Goal: Task Accomplishment & Management: Complete application form

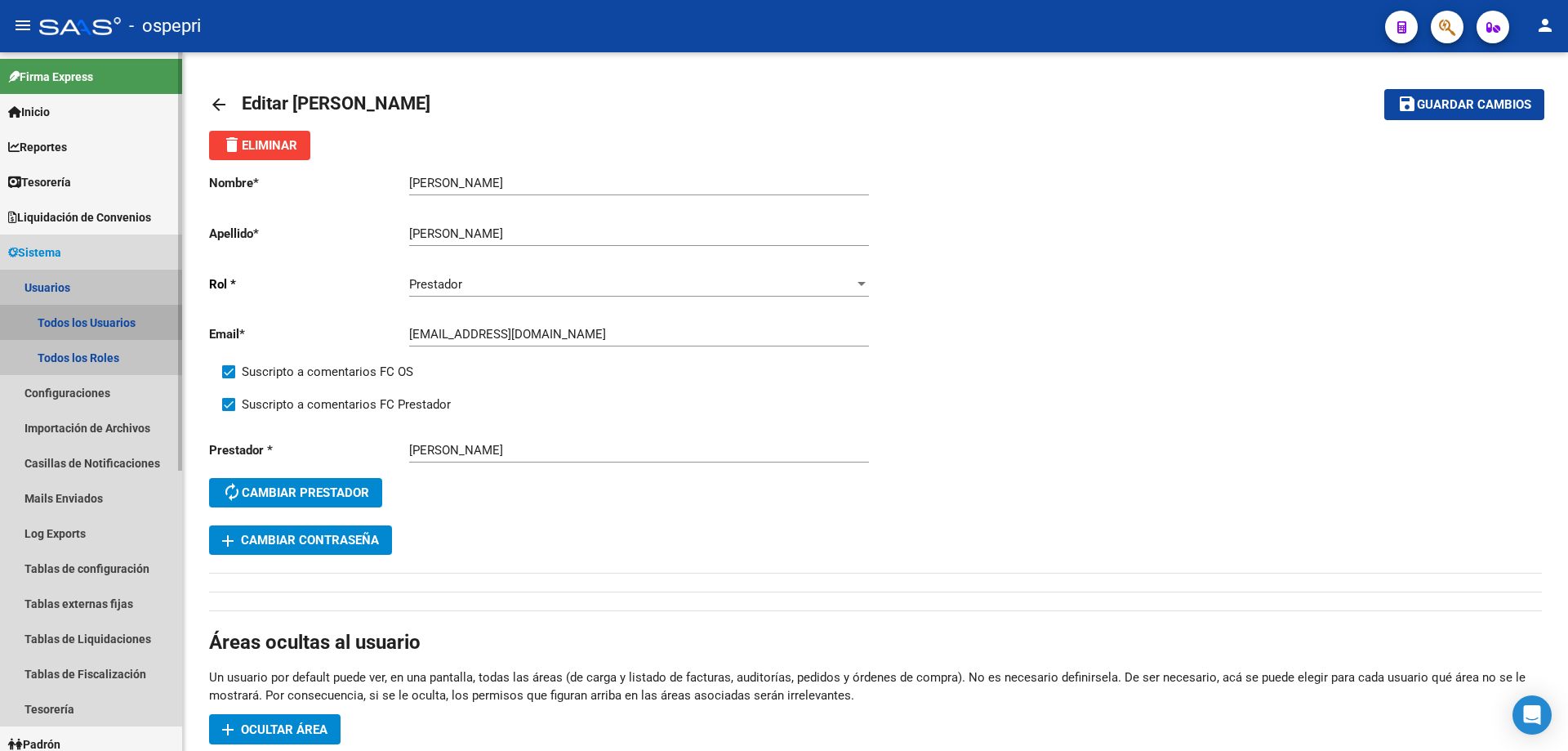
click at [82, 323] on link "Todos los Usuarios" at bounding box center [91, 322] width 182 height 35
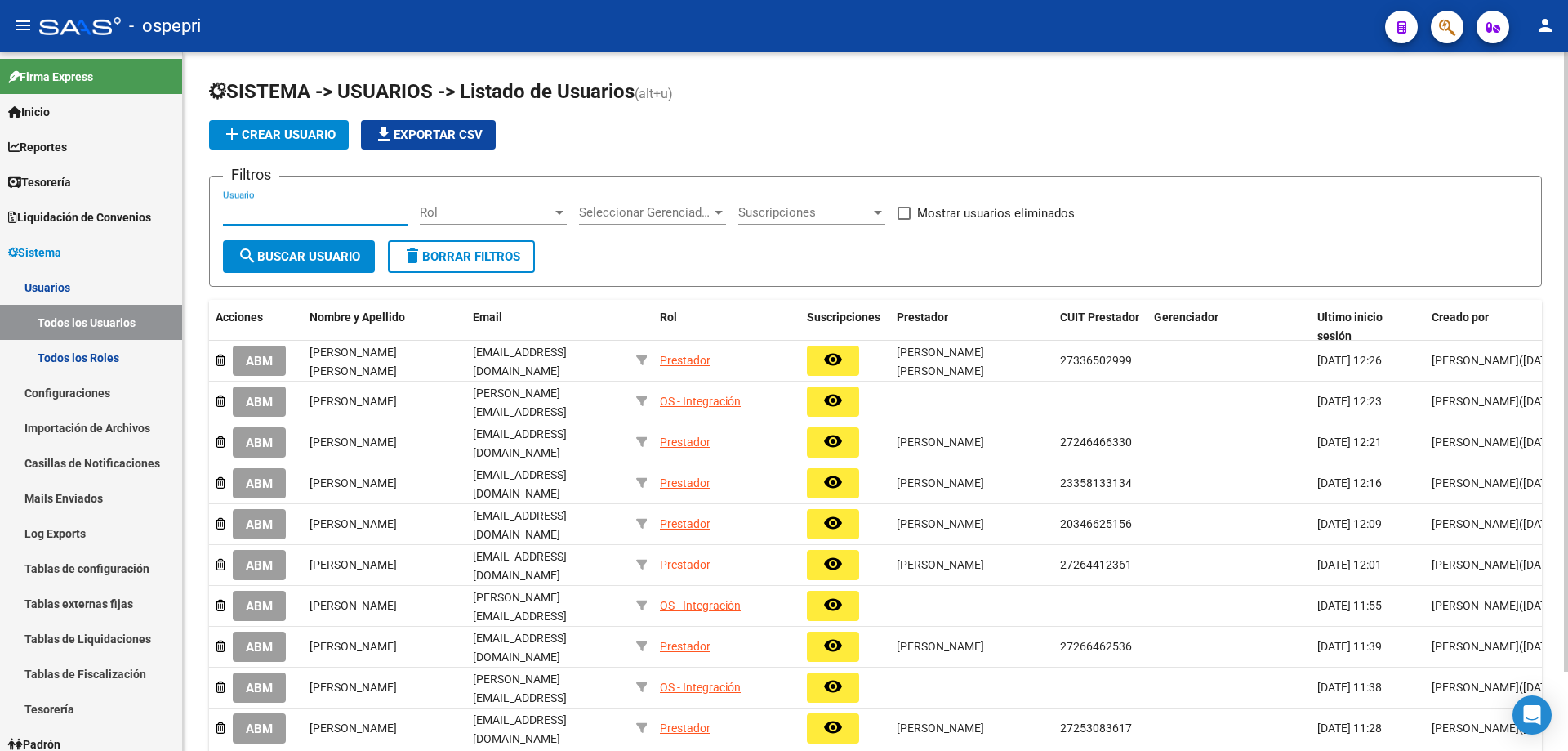
click at [286, 210] on input "Usuario" at bounding box center [315, 212] width 185 height 15
paste input "27356558885"
type input "27356558885"
click at [337, 257] on span "search Buscar Usuario" at bounding box center [299, 257] width 122 height 15
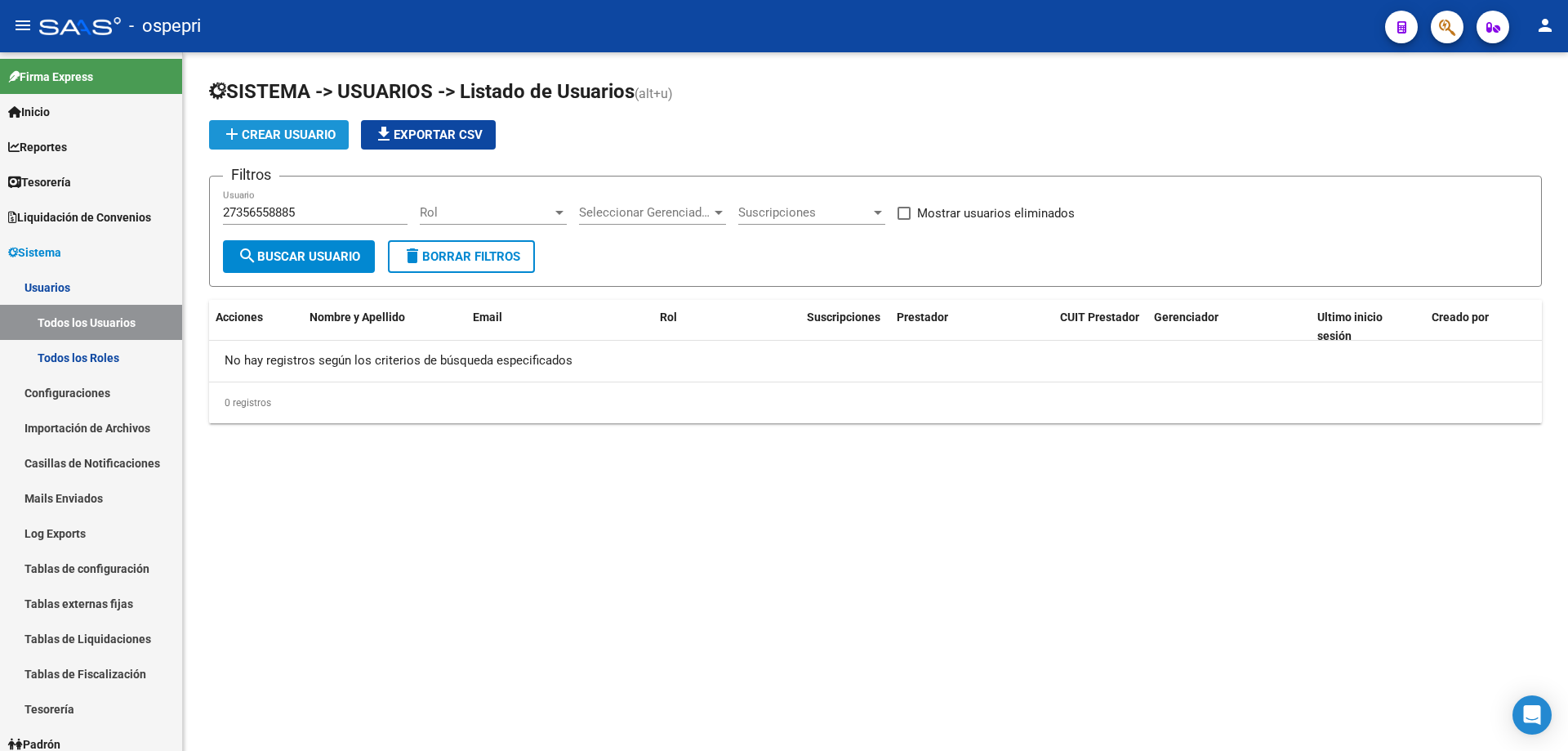
click at [284, 136] on span "add Crear Usuario" at bounding box center [279, 135] width 114 height 15
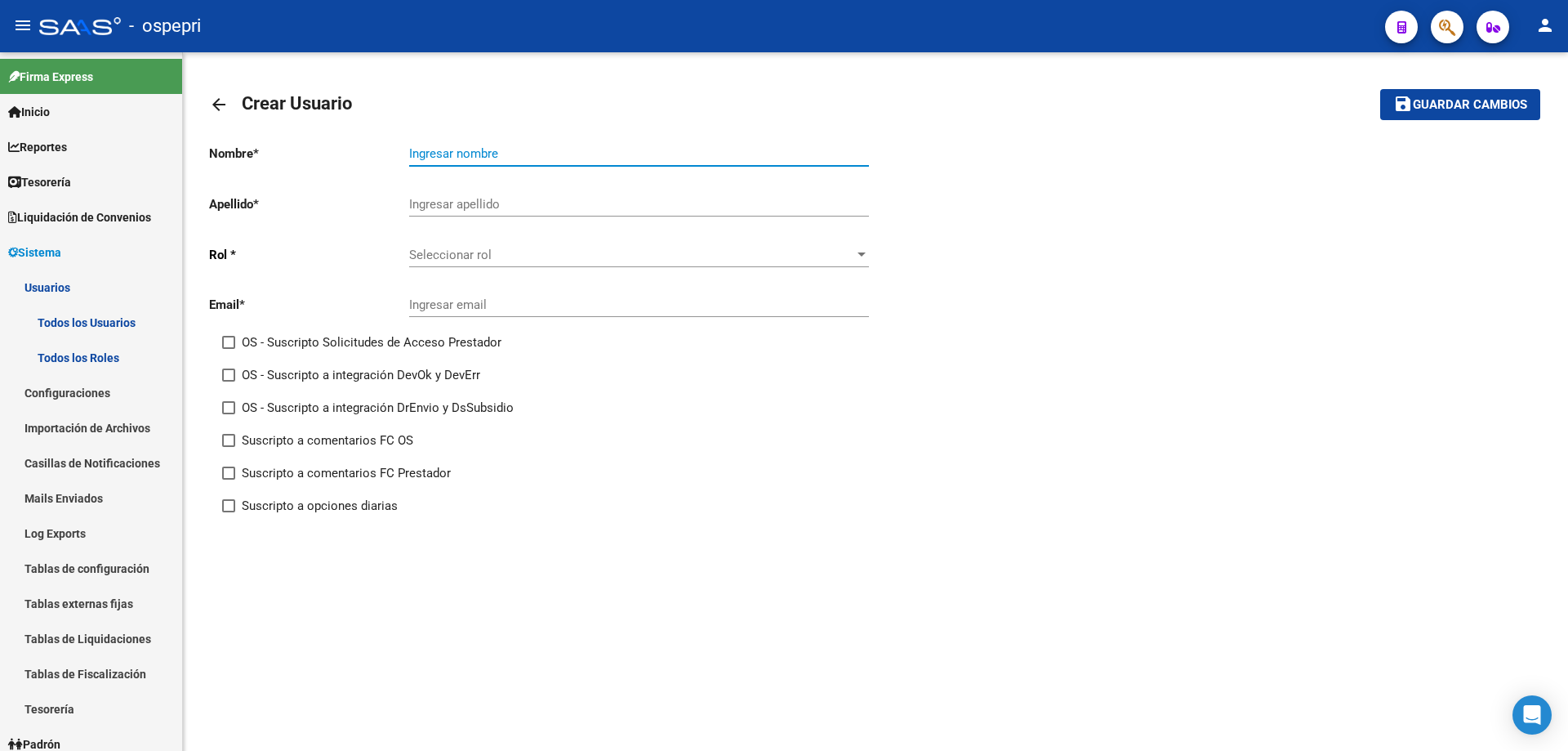
click at [451, 146] on input "Ingresar nombre" at bounding box center [638, 154] width 459 height 15
paste input "[PERSON_NAME] [PERSON_NAME]"
drag, startPoint x: 469, startPoint y: 150, endPoint x: 341, endPoint y: 147, distance: 128.0
click at [344, 148] on app-form-text-field "Nombre * [PERSON_NAME] [PERSON_NAME] Ingresar nombre" at bounding box center [539, 154] width 660 height 15
type input "[PERSON_NAME]"
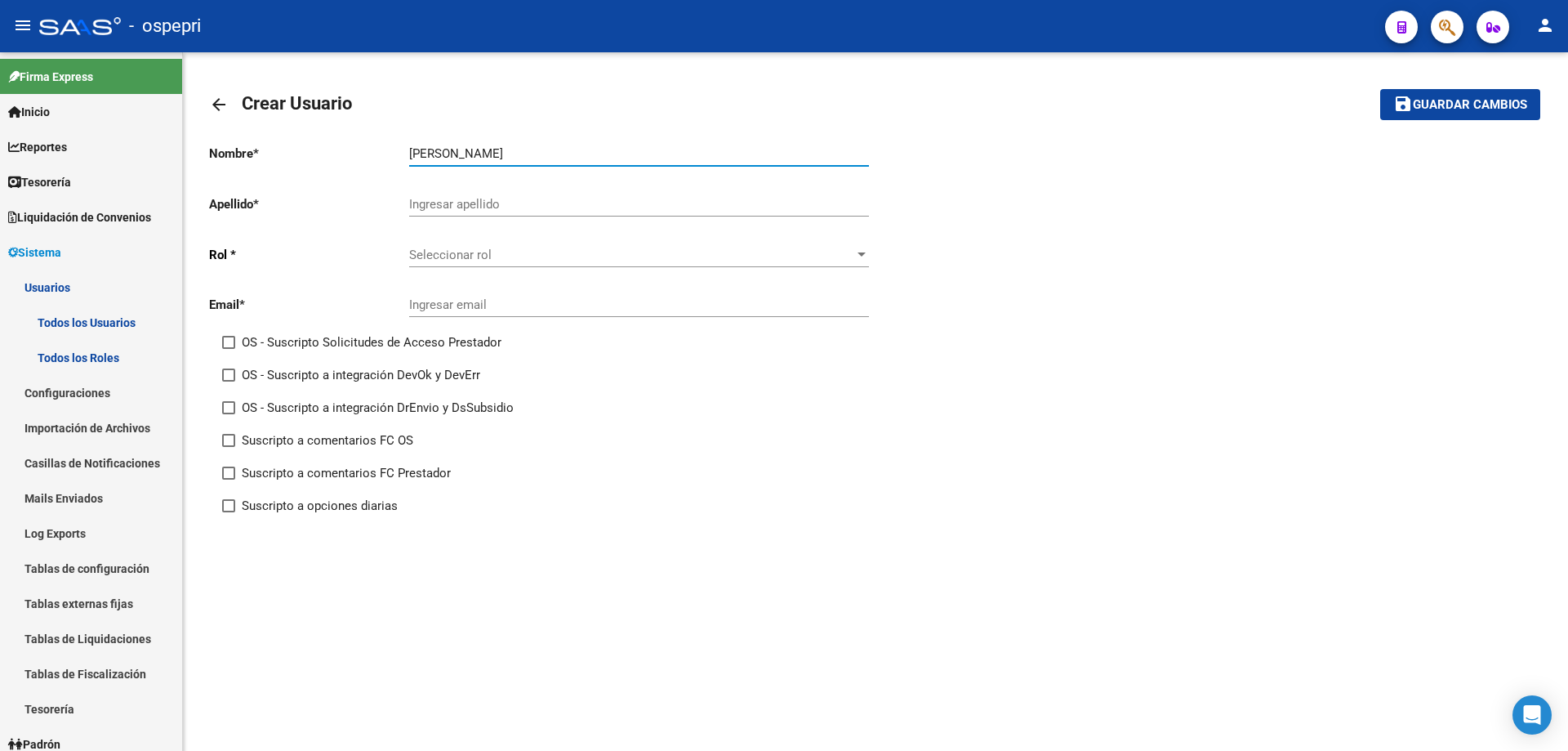
click at [437, 203] on input "Ingresar apellido" at bounding box center [638, 205] width 459 height 15
paste input "[PERSON_NAME]"
type input "[PERSON_NAME]"
click at [532, 150] on input "[PERSON_NAME]" at bounding box center [638, 154] width 459 height 15
click at [465, 261] on span "Seleccionar rol" at bounding box center [632, 255] width 445 height 15
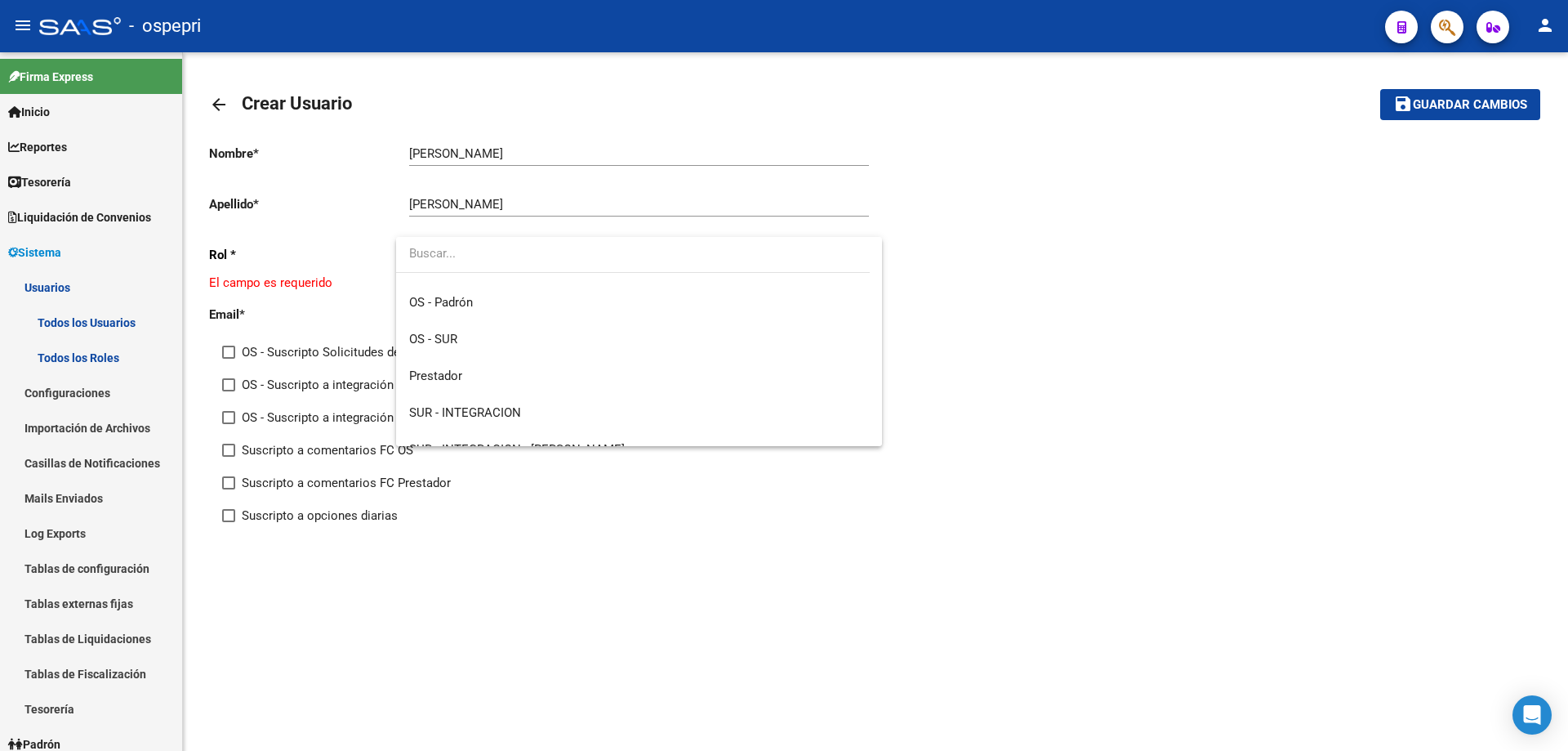
scroll to position [232, 0]
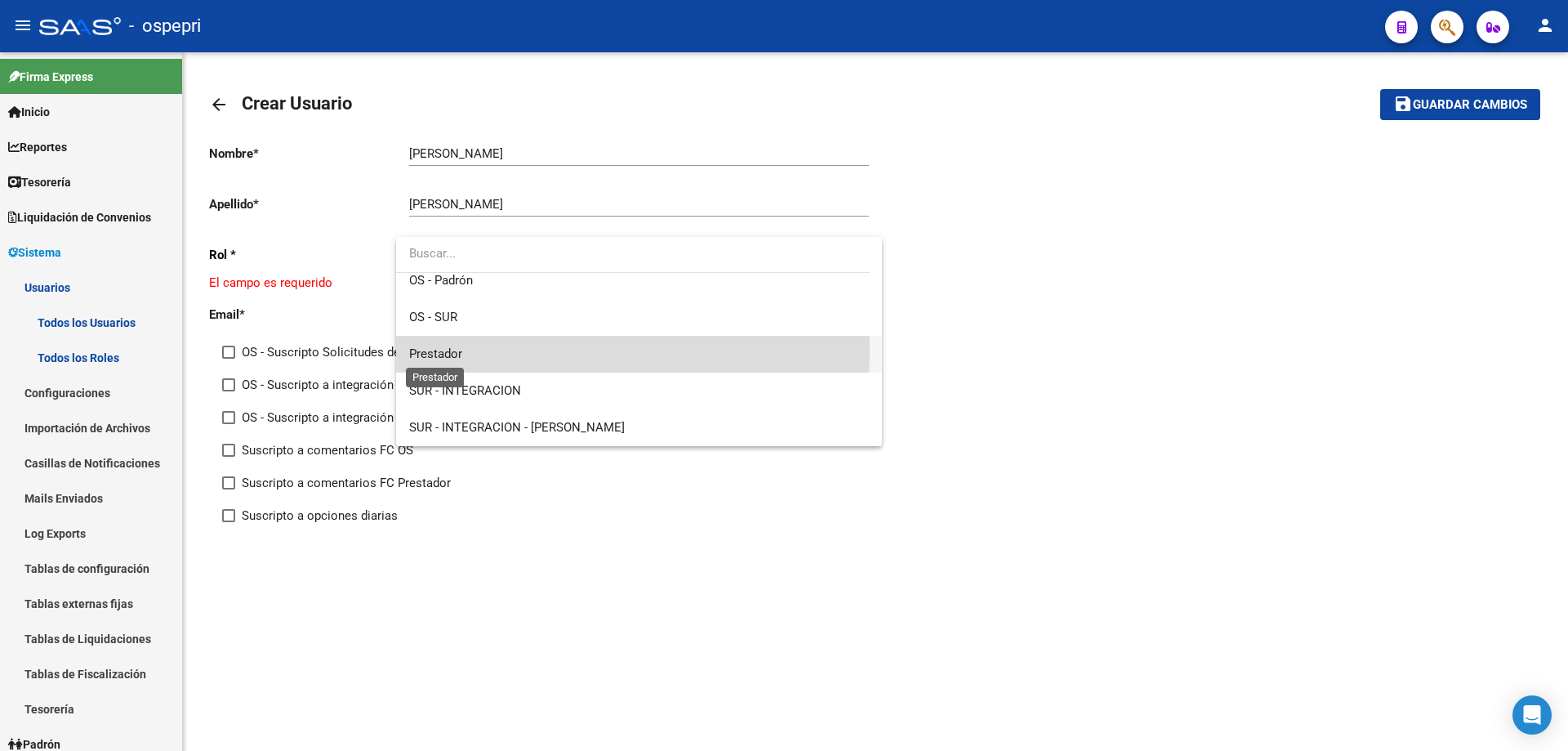
click at [447, 352] on span "Prestador" at bounding box center [436, 354] width 53 height 15
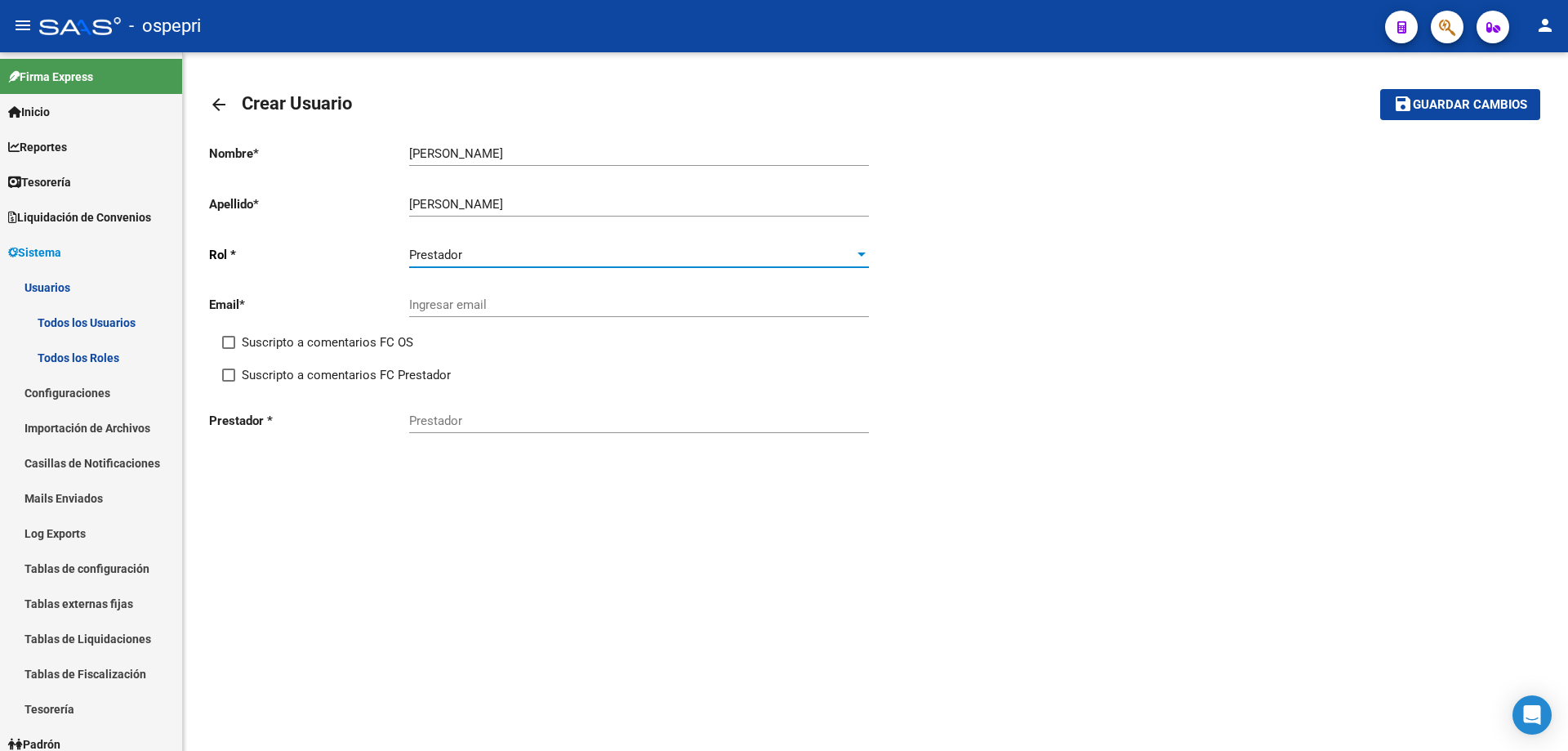
click at [448, 301] on input "Ingresar email" at bounding box center [638, 305] width 459 height 15
paste input "[EMAIL_ADDRESS][DOMAIN_NAME]"
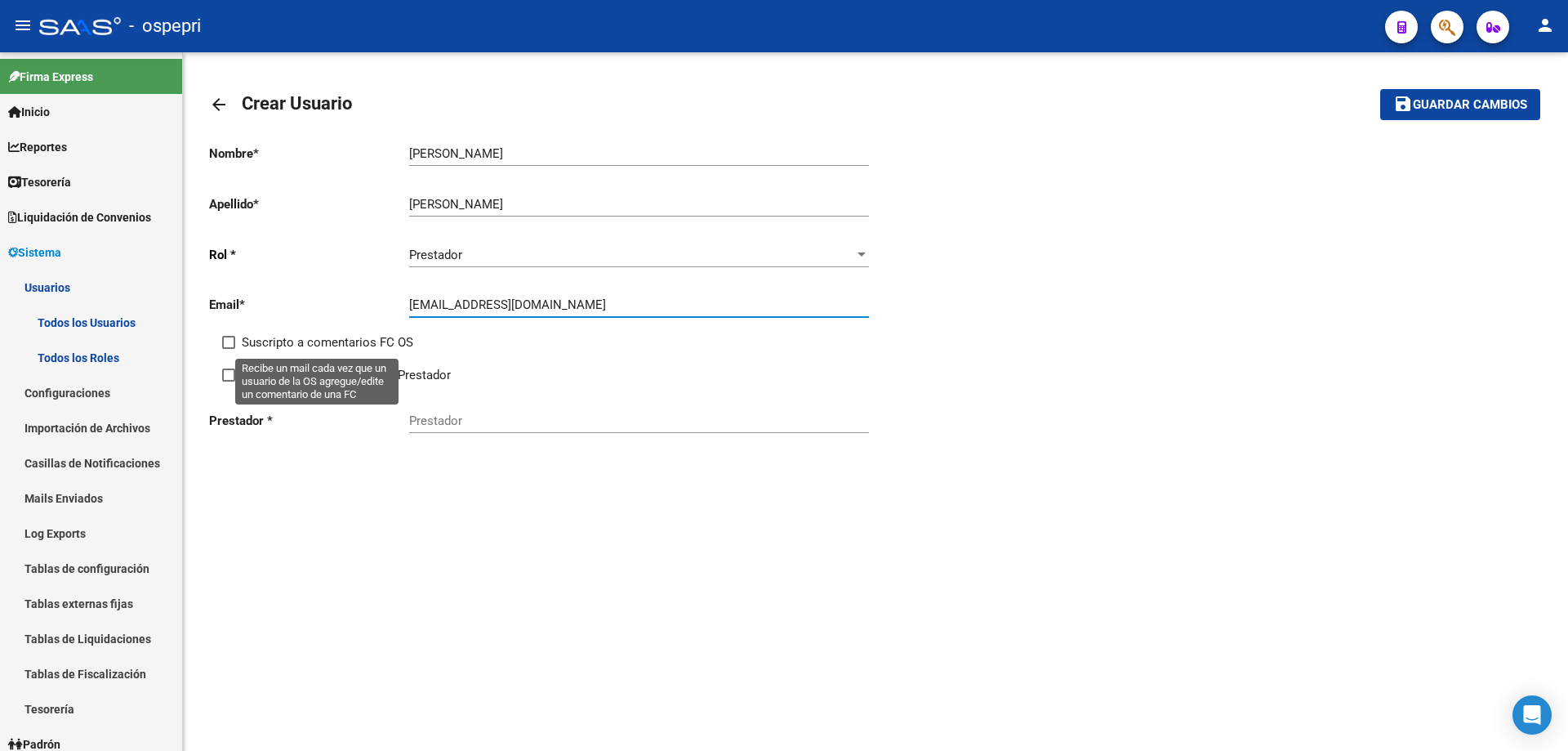
type input "[EMAIL_ADDRESS][DOMAIN_NAME]"
click at [230, 345] on span at bounding box center [228, 342] width 13 height 13
click at [228, 349] on input "Suscripto a comentarios FC OS" at bounding box center [228, 349] width 1 height 1
checkbox input "true"
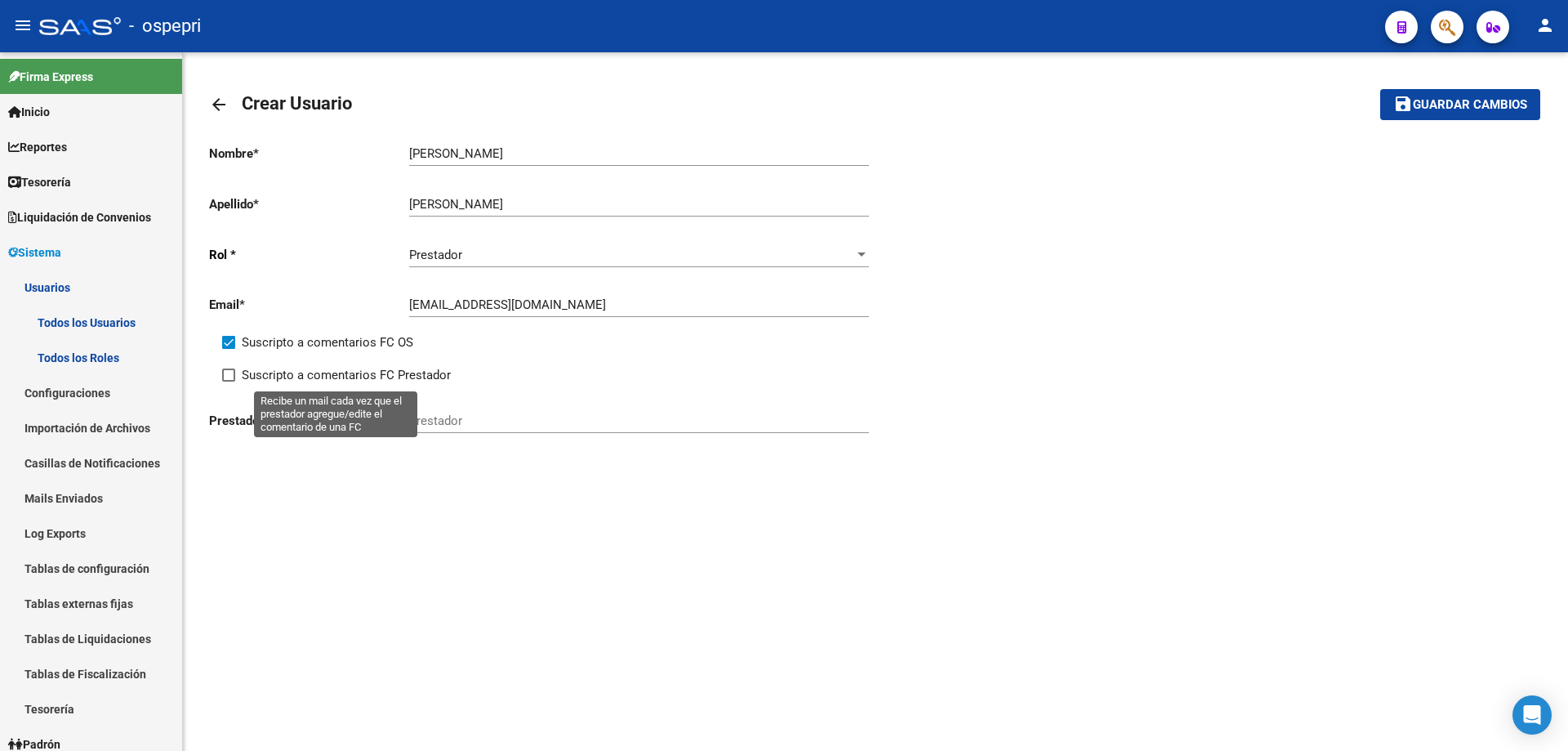
click at [231, 371] on span at bounding box center [228, 375] width 13 height 13
click at [228, 381] on input "Suscripto a comentarios FC Prestador" at bounding box center [228, 381] width 1 height 1
checkbox input "true"
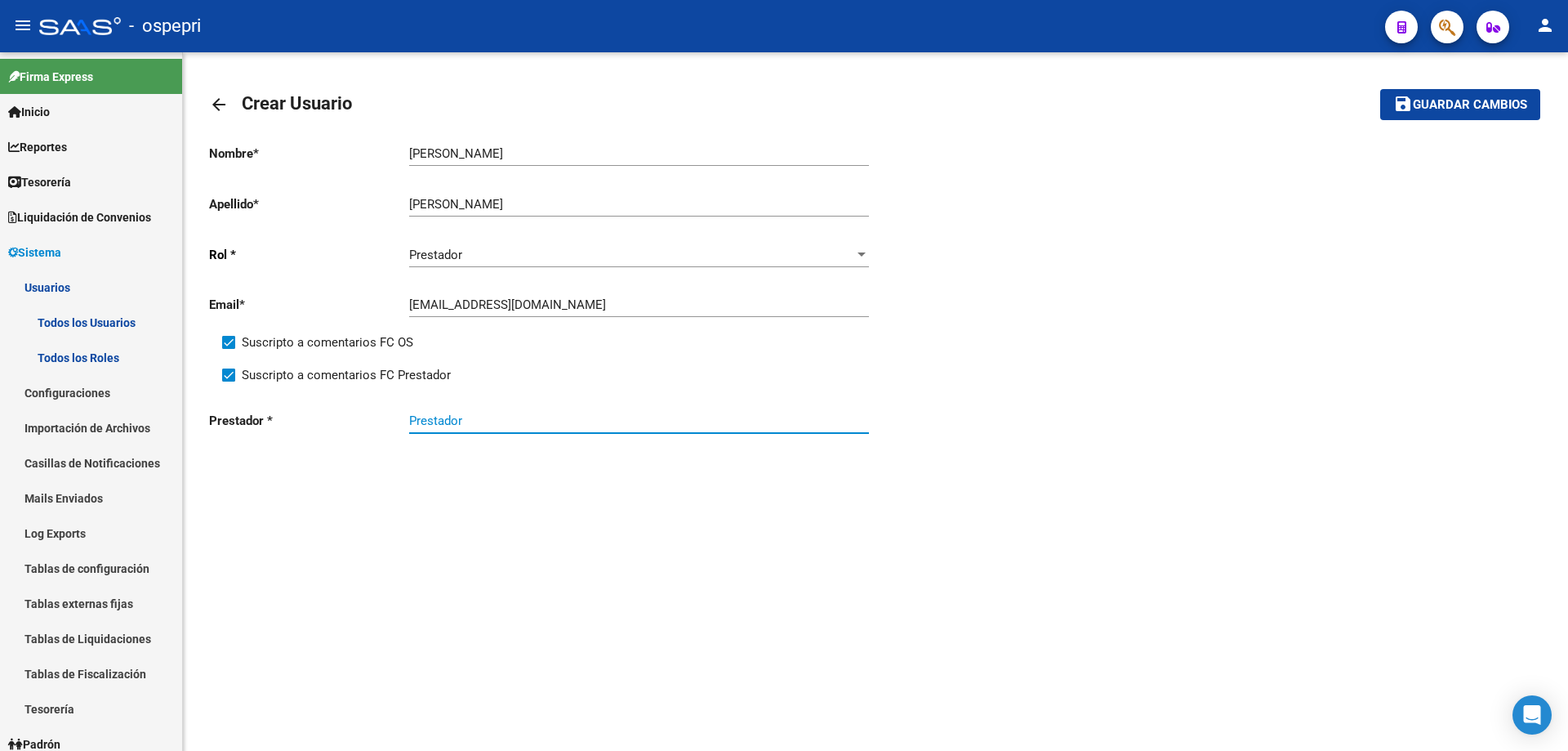
click at [455, 414] on input "Prestador" at bounding box center [638, 421] width 459 height 15
paste input "27356558885"
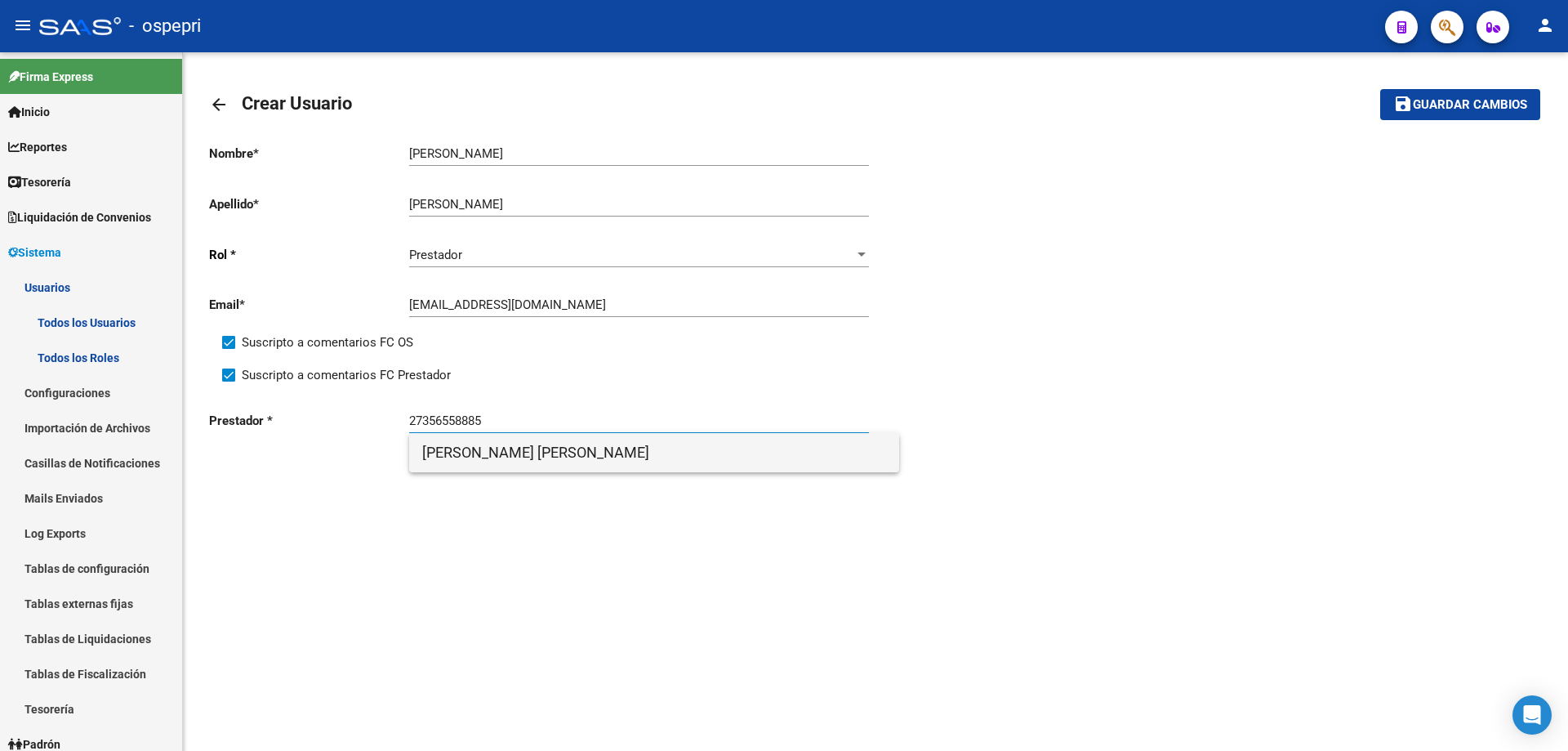
click at [557, 452] on span "[PERSON_NAME] [PERSON_NAME]" at bounding box center [654, 453] width 464 height 40
type input "[PERSON_NAME] [PERSON_NAME]"
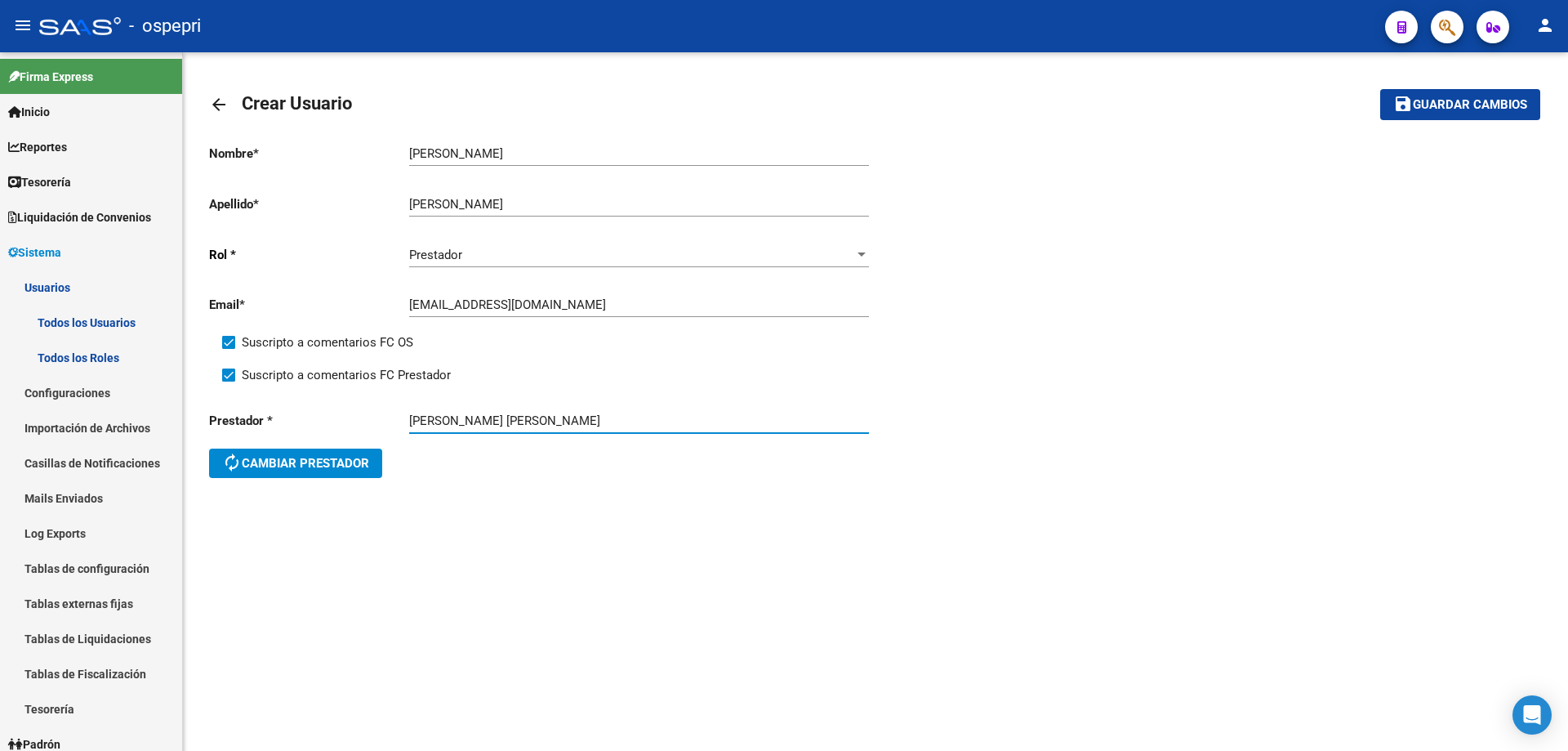
click at [1475, 98] on span "Guardar cambios" at bounding box center [1470, 106] width 115 height 15
